Goal: Task Accomplishment & Management: Manage account settings

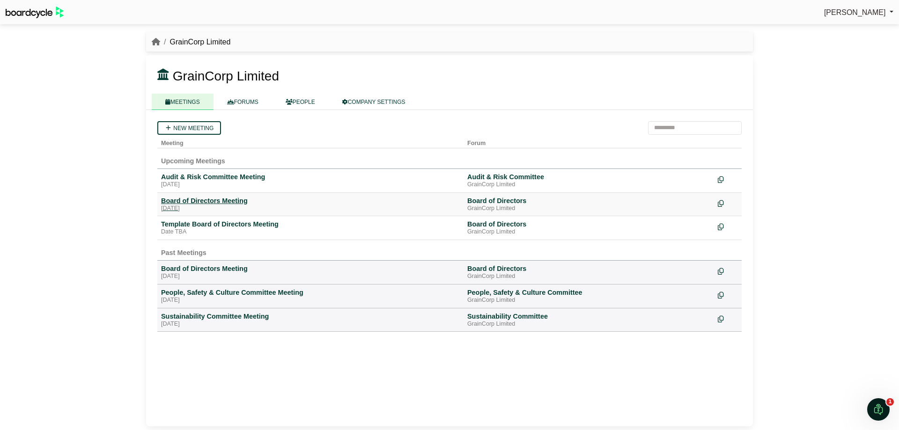
click at [213, 199] on div "Board of Directors Meeting" at bounding box center [310, 201] width 299 height 8
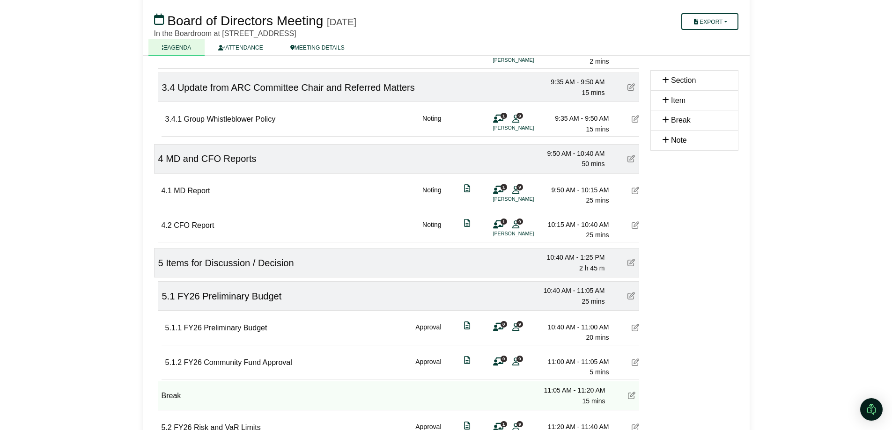
scroll to position [375, 0]
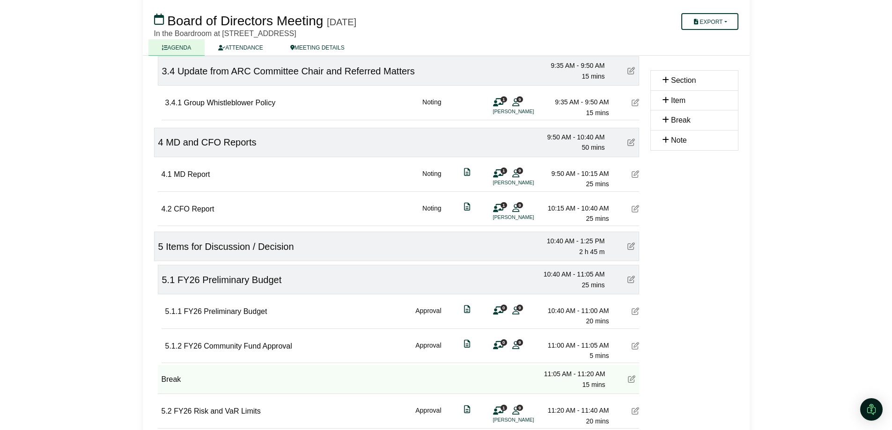
click at [225, 18] on div at bounding box center [446, 215] width 892 height 430
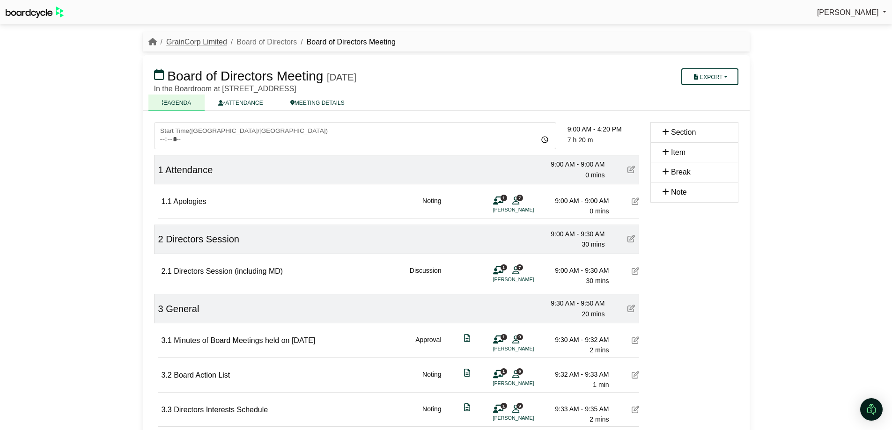
click at [207, 41] on link "GrainCorp Limited" at bounding box center [196, 42] width 61 height 8
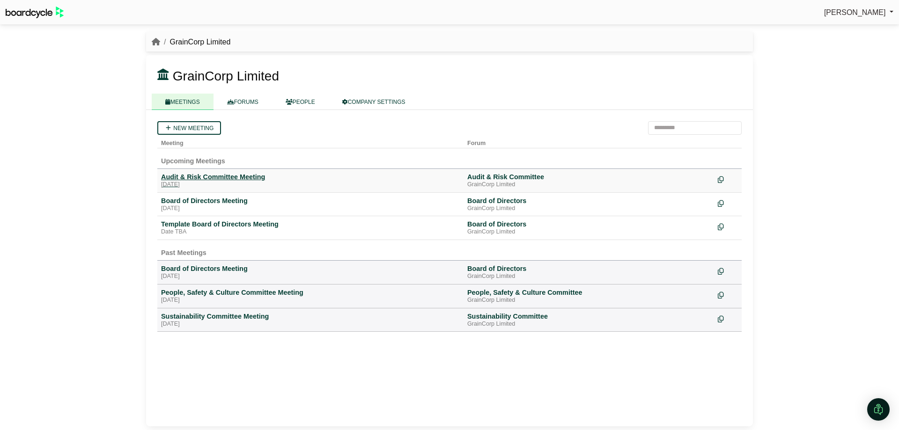
click at [206, 178] on div "Audit & Risk Committee Meeting" at bounding box center [310, 177] width 299 height 8
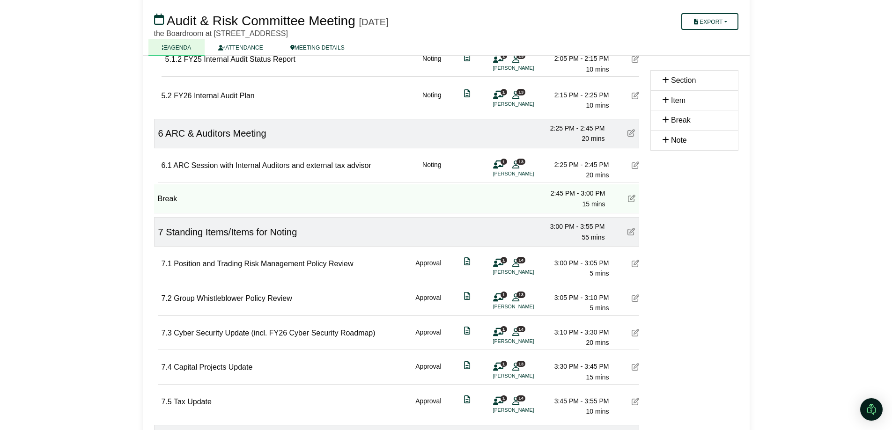
scroll to position [843, 0]
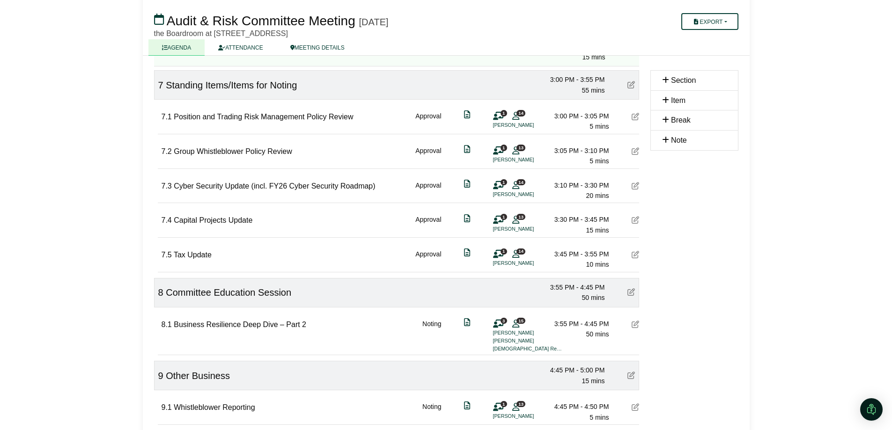
click at [636, 118] on icon at bounding box center [635, 116] width 7 height 7
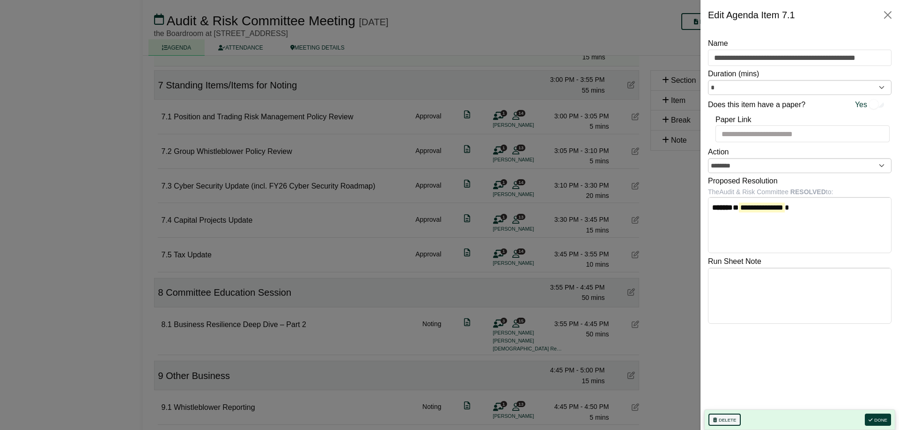
click at [730, 420] on button "Delete" at bounding box center [725, 420] width 32 height 12
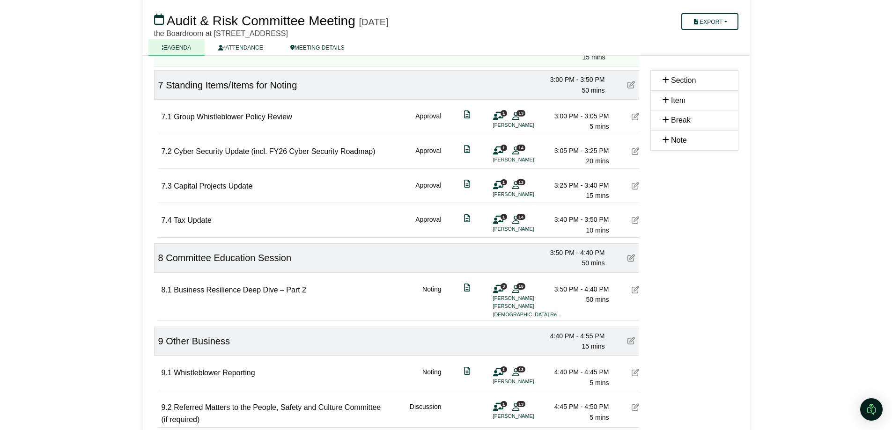
click at [636, 118] on icon at bounding box center [635, 116] width 7 height 7
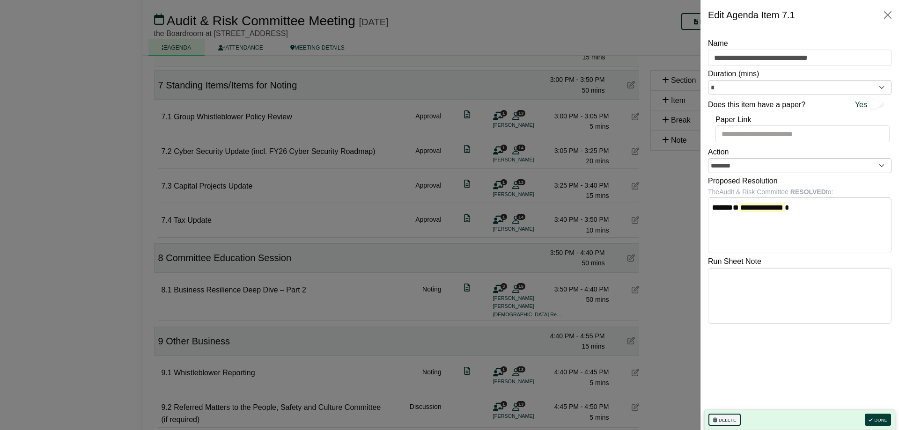
click at [730, 422] on button "Delete" at bounding box center [725, 420] width 32 height 12
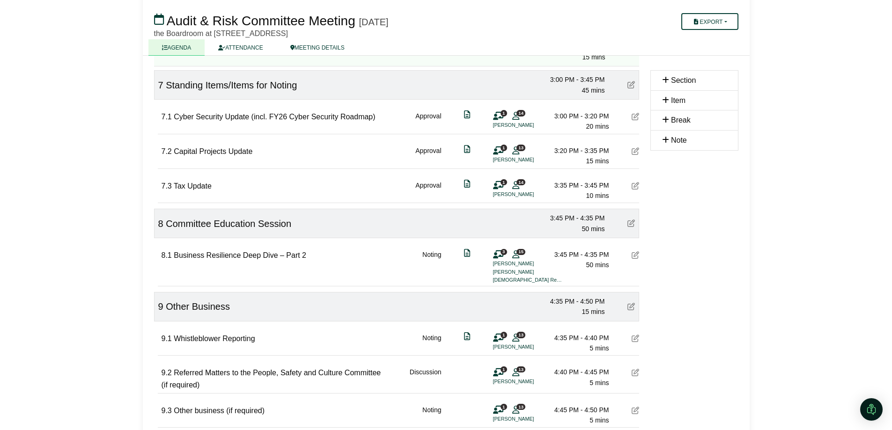
scroll to position [949, 0]
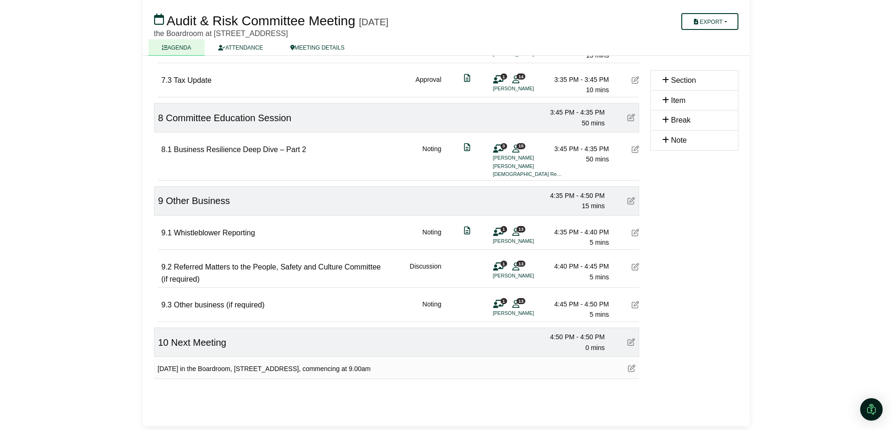
click at [635, 236] on icon at bounding box center [635, 232] width 7 height 7
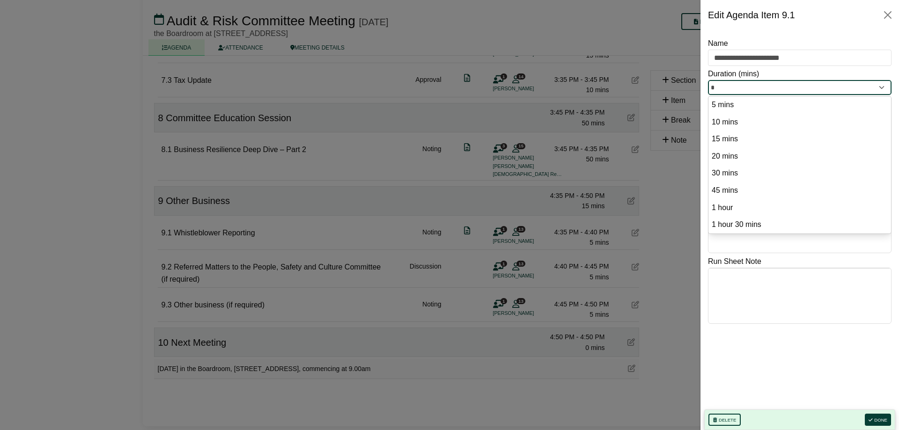
drag, startPoint x: 718, startPoint y: 88, endPoint x: 710, endPoint y: 88, distance: 8.9
click at [710, 88] on input "*" at bounding box center [800, 87] width 184 height 15
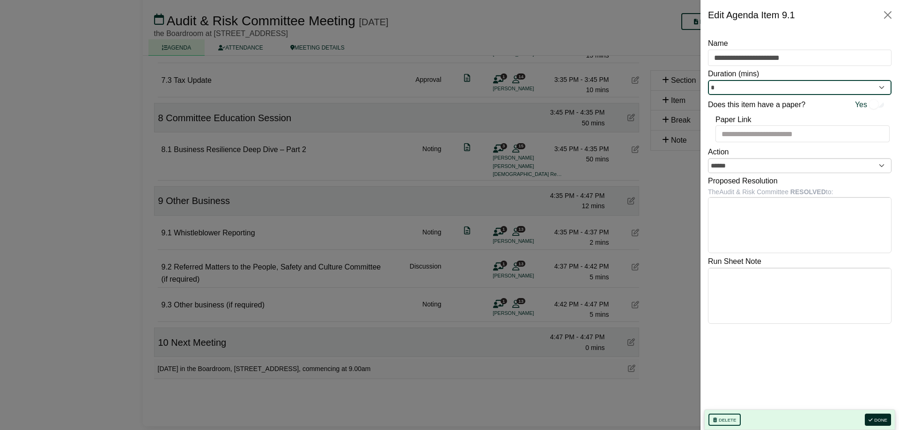
type input "*"
click at [886, 417] on button "Done" at bounding box center [878, 420] width 26 height 12
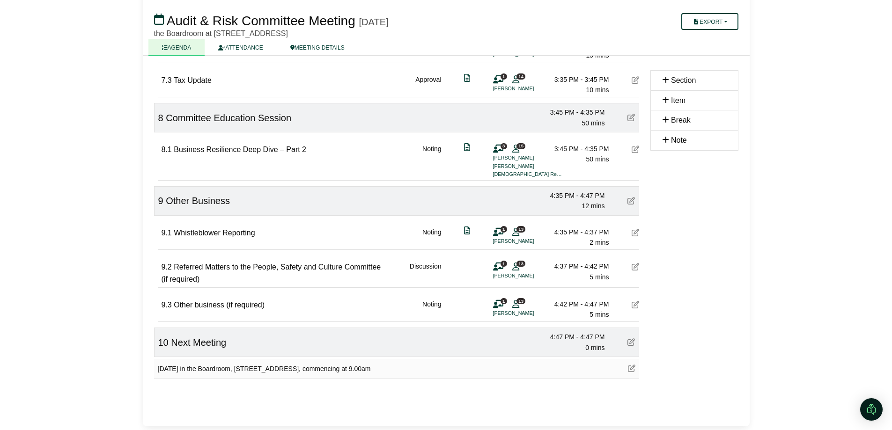
click at [636, 266] on icon at bounding box center [635, 266] width 7 height 7
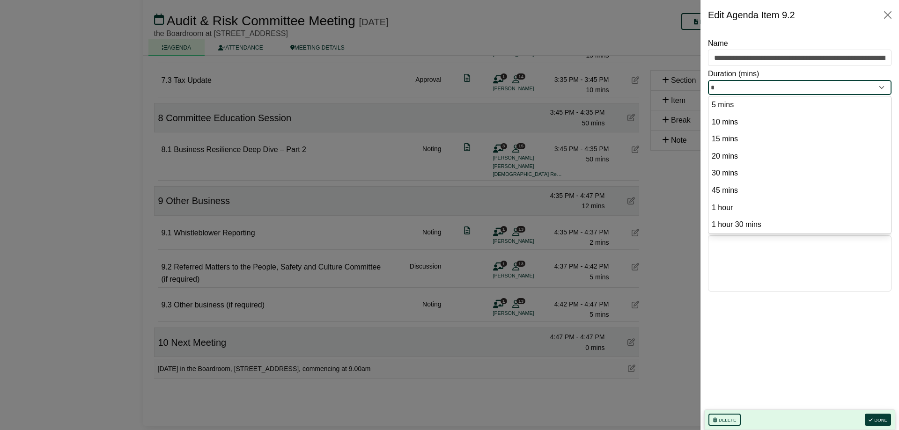
drag, startPoint x: 715, startPoint y: 89, endPoint x: 710, endPoint y: 89, distance: 5.6
click at [710, 89] on input "*" at bounding box center [800, 87] width 184 height 15
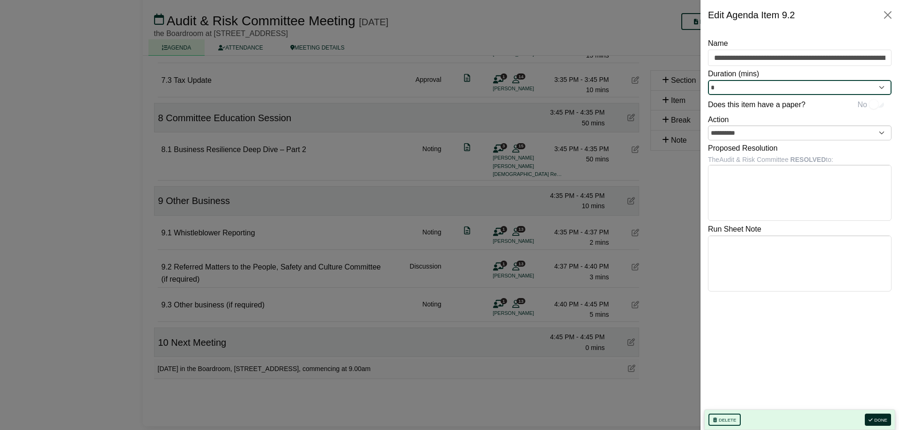
type input "*"
click at [874, 421] on button "Done" at bounding box center [878, 420] width 26 height 12
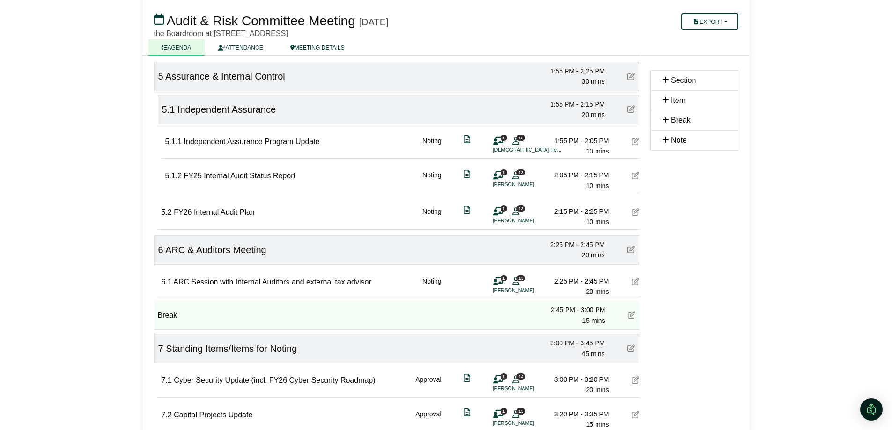
scroll to position [574, 0]
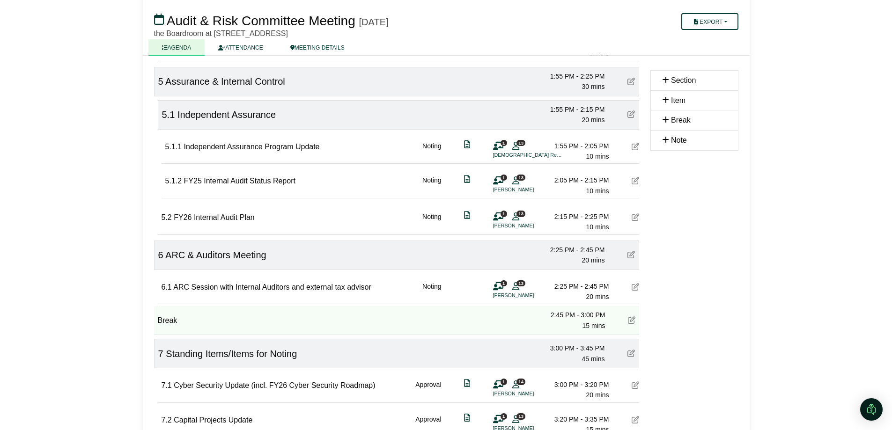
click at [636, 287] on icon at bounding box center [635, 286] width 7 height 7
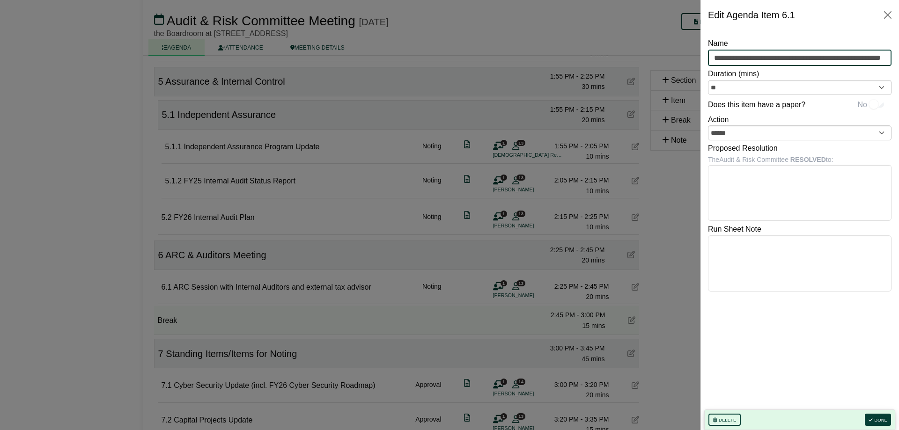
click at [829, 58] on input "**********" at bounding box center [800, 58] width 184 height 17
type input "**********"
click at [873, 419] on icon "button" at bounding box center [871, 420] width 4 height 5
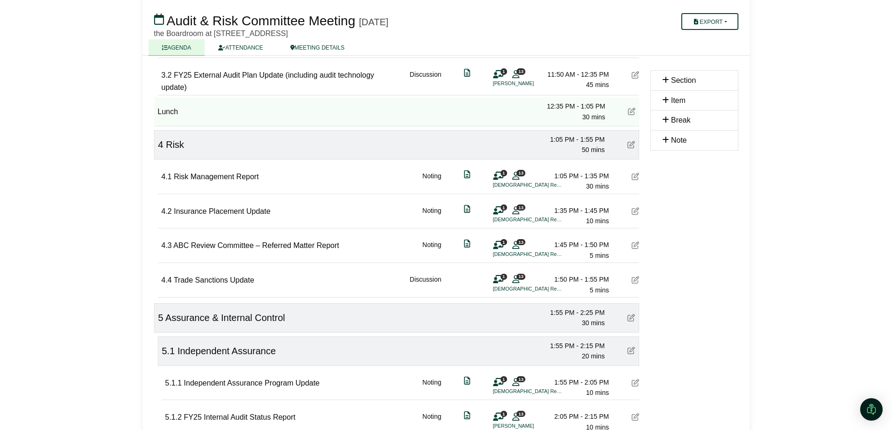
scroll to position [340, 0]
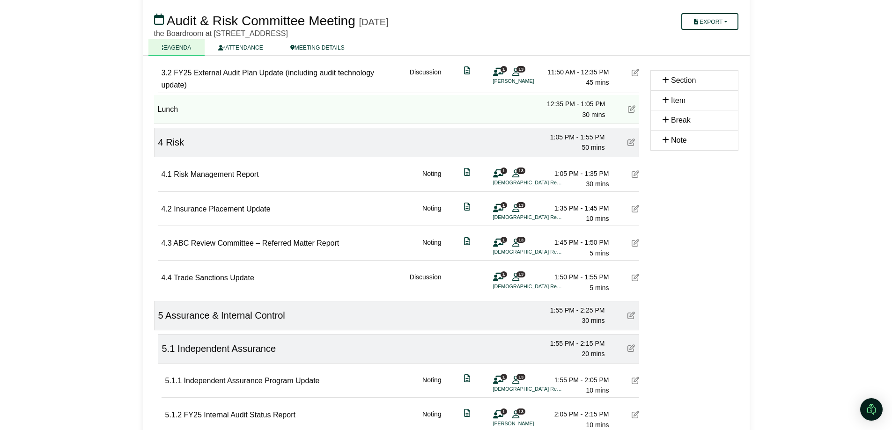
click at [637, 175] on icon at bounding box center [635, 173] width 7 height 7
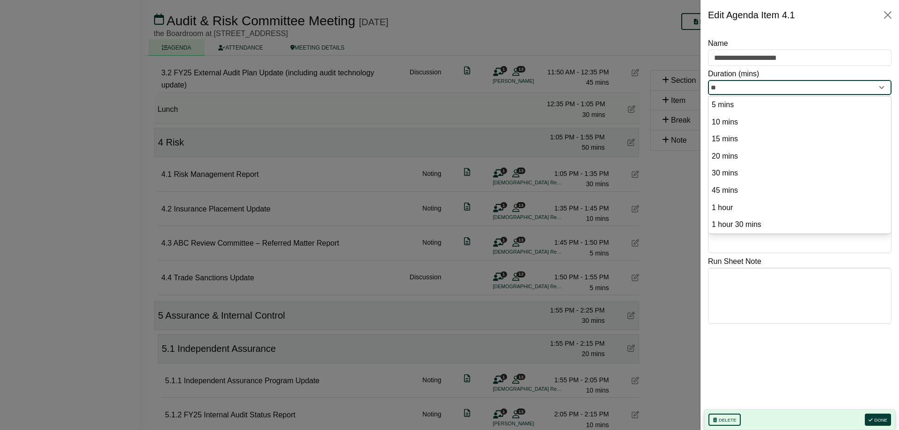
click at [715, 87] on input "**" at bounding box center [800, 87] width 184 height 15
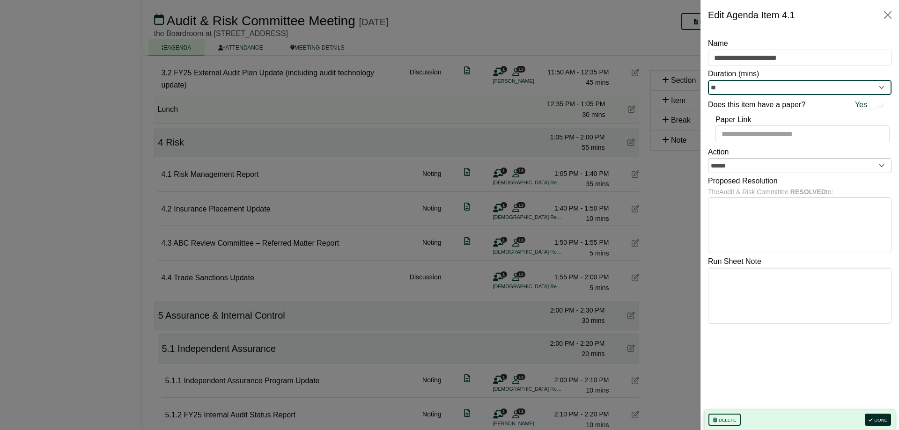
type input "**"
click at [876, 417] on button "Done" at bounding box center [878, 420] width 26 height 12
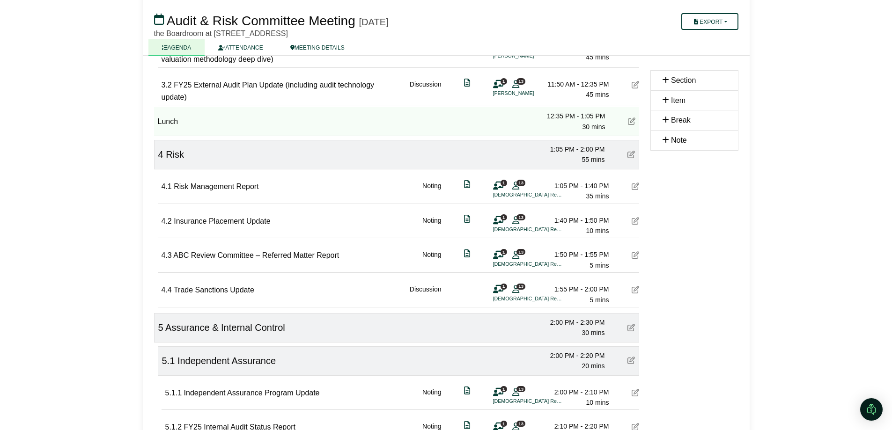
scroll to position [375, 0]
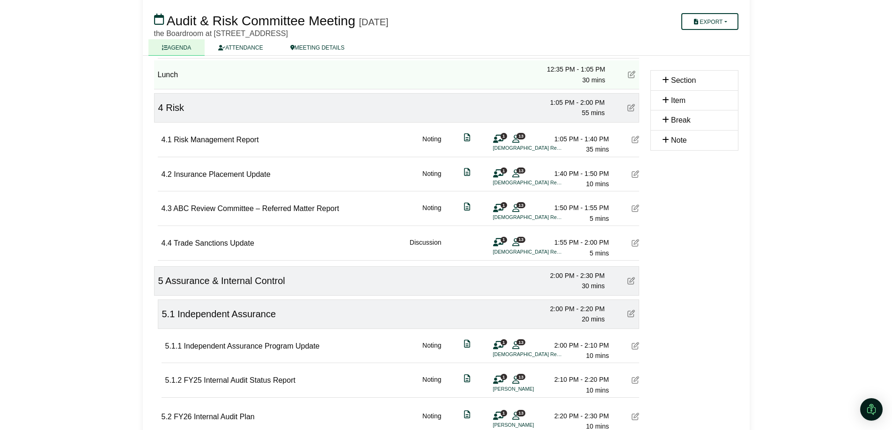
click at [632, 140] on icon at bounding box center [635, 139] width 7 height 7
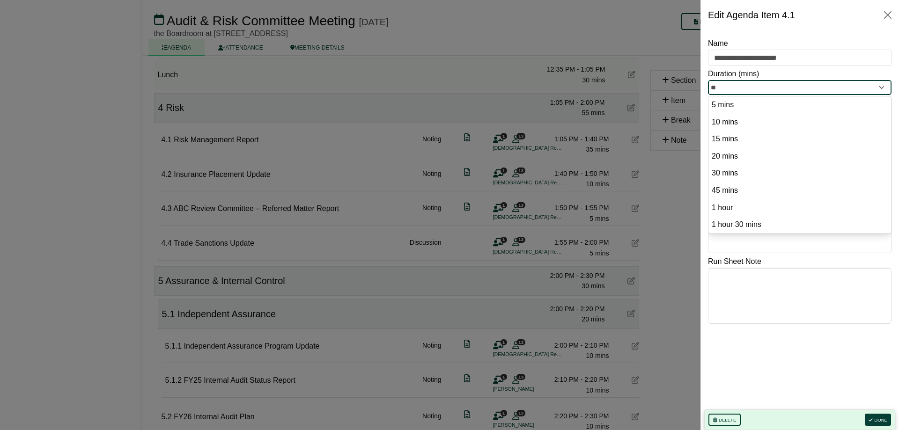
click at [716, 82] on input "**" at bounding box center [800, 87] width 184 height 15
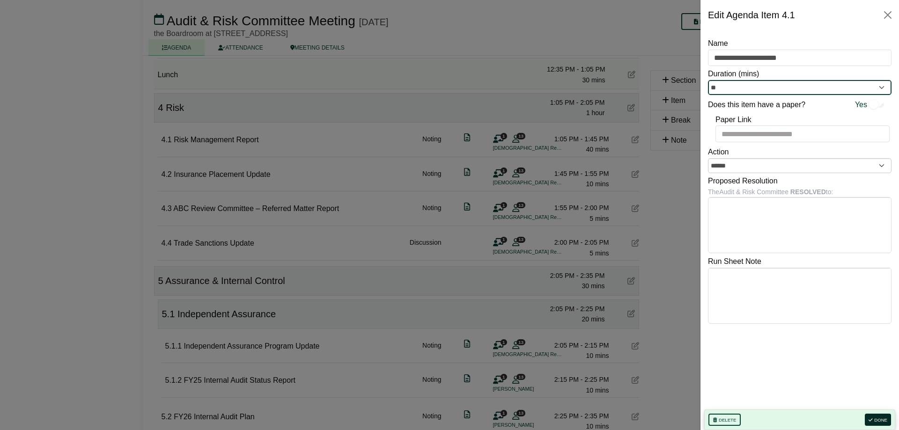
type input "**"
click at [874, 420] on button "Done" at bounding box center [878, 420] width 26 height 12
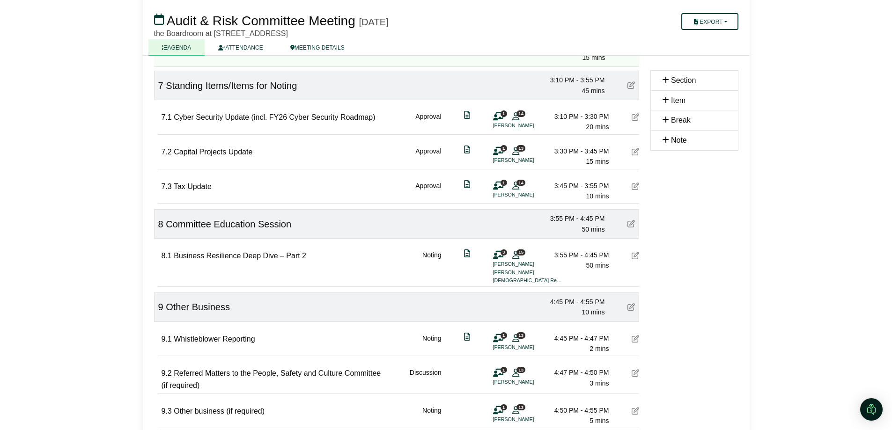
scroll to position [843, 0]
click at [635, 189] on icon at bounding box center [635, 185] width 7 height 7
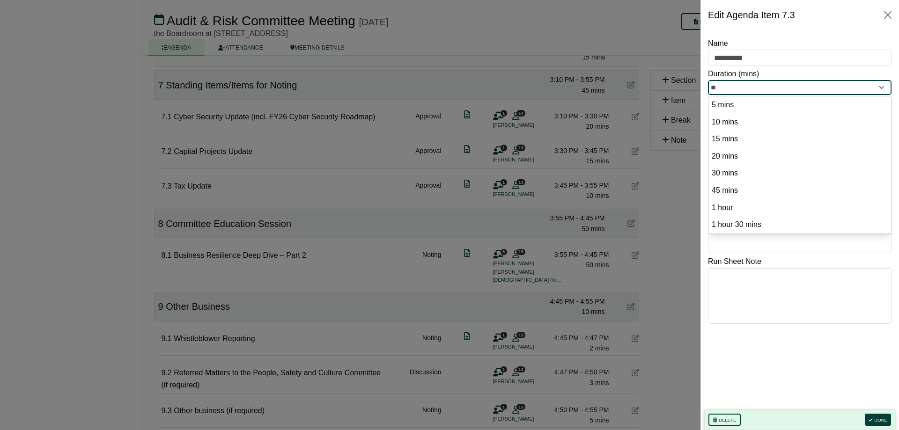
drag, startPoint x: 719, startPoint y: 87, endPoint x: 714, endPoint y: 87, distance: 5.2
click at [714, 87] on input "**" at bounding box center [800, 87] width 184 height 15
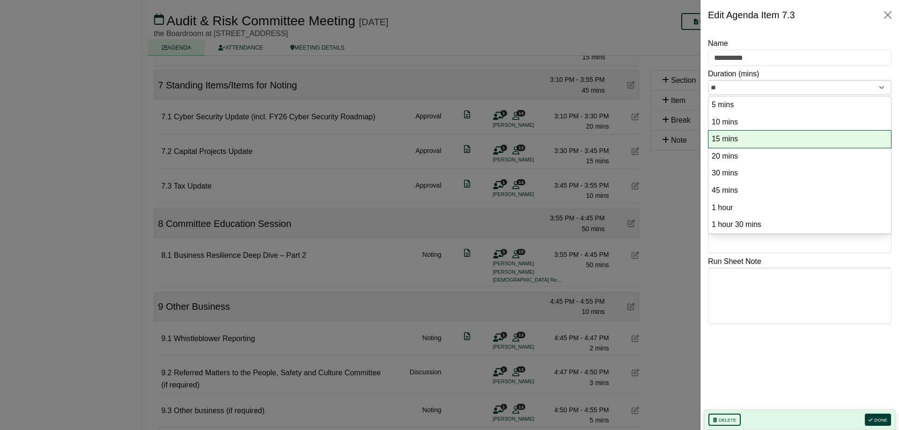
click at [721, 136] on option "15 mins" at bounding box center [800, 139] width 178 height 13
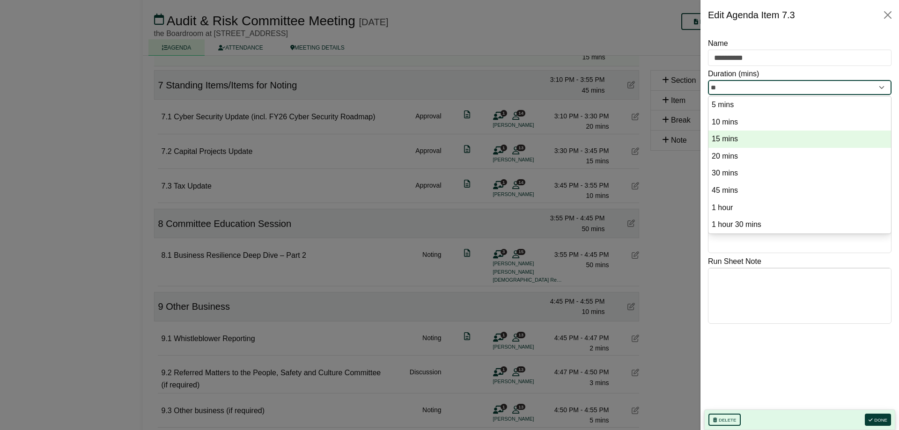
type input "**"
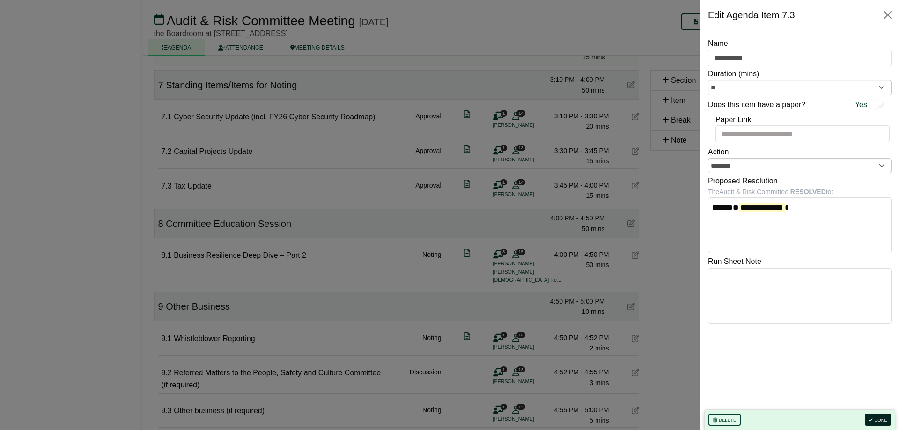
click at [871, 418] on icon "button" at bounding box center [871, 420] width 4 height 5
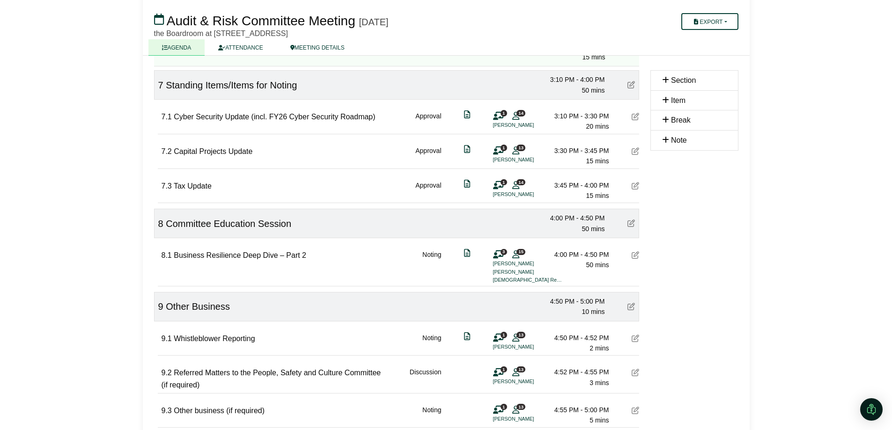
scroll to position [949, 0]
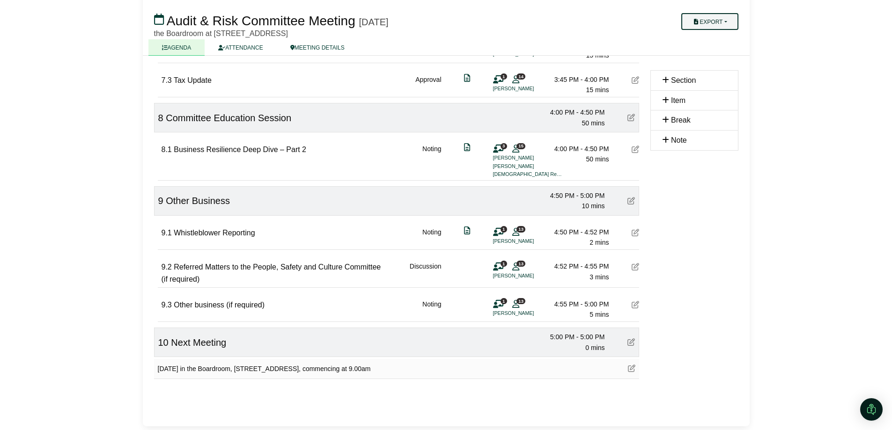
click at [695, 22] on icon "button" at bounding box center [696, 22] width 7 height 6
click at [695, 37] on link "Agenda" at bounding box center [719, 38] width 81 height 14
